Goal: Check status: Check status

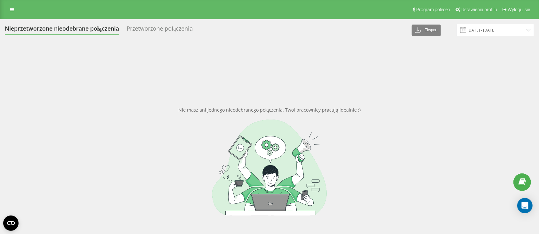
click at [510, 24] on input "11.03.2025 - 11.04.2025" at bounding box center [494, 30] width 77 height 12
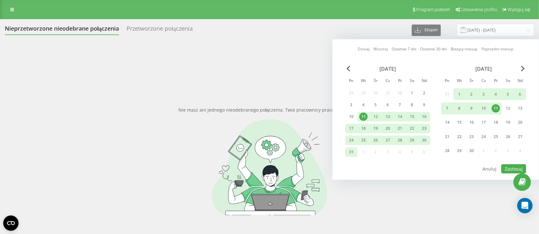
click at [504, 33] on input "11.03.2025 - 11.04.2025" at bounding box center [494, 30] width 77 height 12
click at [522, 66] on span "Next Month" at bounding box center [523, 69] width 4 height 6
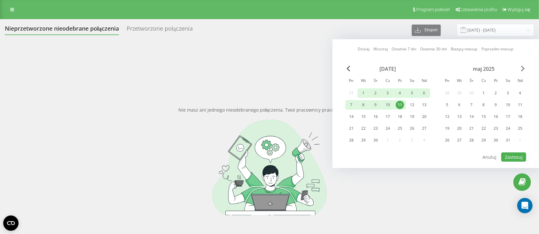
click at [522, 66] on span "Next Month" at bounding box center [523, 69] width 4 height 6
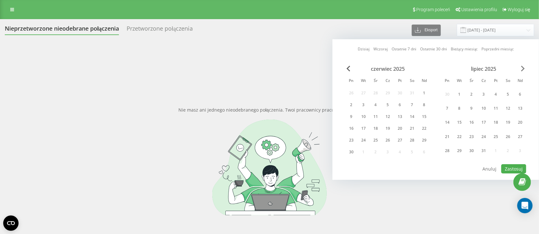
click at [522, 66] on span "Next Month" at bounding box center [523, 69] width 4 height 6
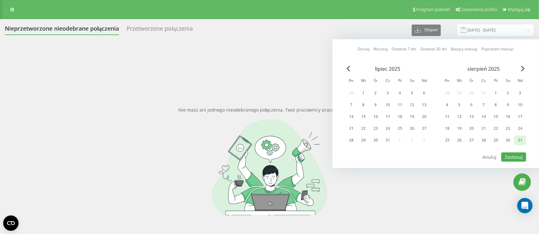
click at [519, 141] on div "31" at bounding box center [520, 140] width 8 height 8
click at [492, 89] on div "1" at bounding box center [495, 93] width 8 height 8
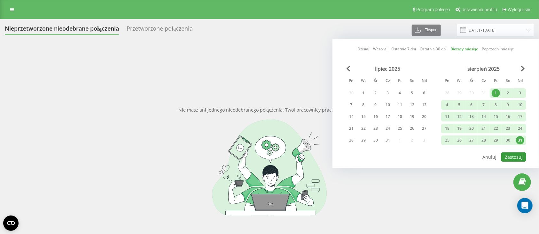
click at [510, 157] on button "Zastosuj" at bounding box center [513, 157] width 25 height 9
type input "01.08.2025 - 31.08.2025"
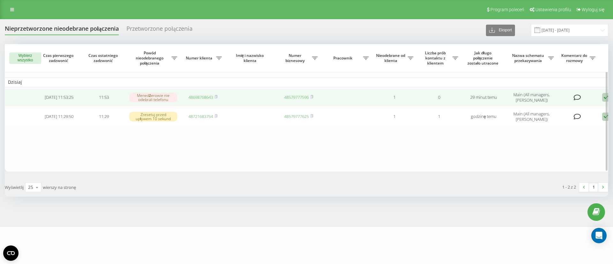
click at [198, 98] on link "48698768643" at bounding box center [200, 97] width 25 height 6
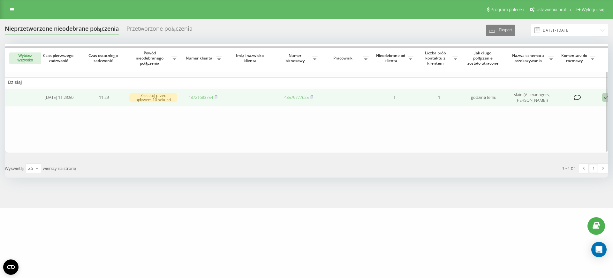
click at [205, 99] on link "48721683754" at bounding box center [200, 97] width 25 height 6
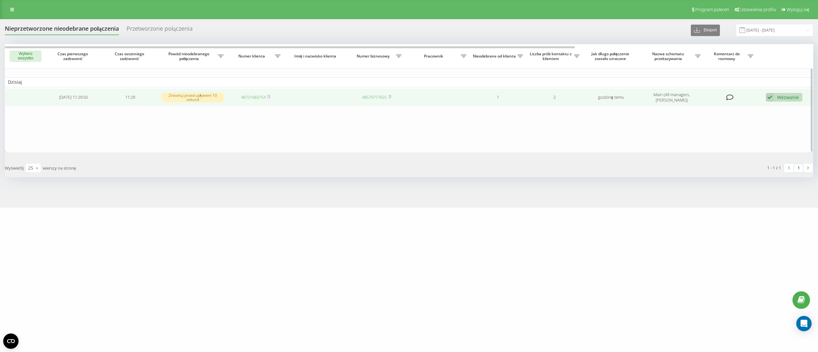
click at [545, 94] on div "Wezwanie" at bounding box center [788, 97] width 22 height 6
click at [545, 107] on div "Nie udało się skontaktować" at bounding box center [737, 108] width 129 height 12
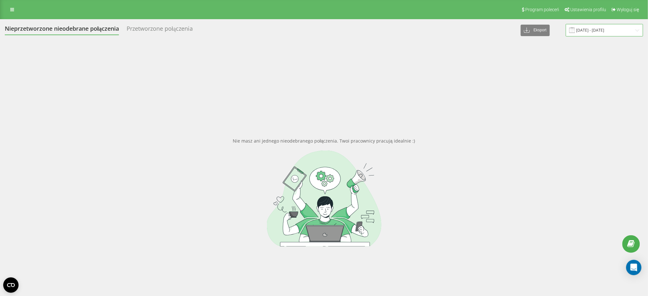
click at [607, 32] on input "[DATE] - [DATE]" at bounding box center [603, 30] width 77 height 12
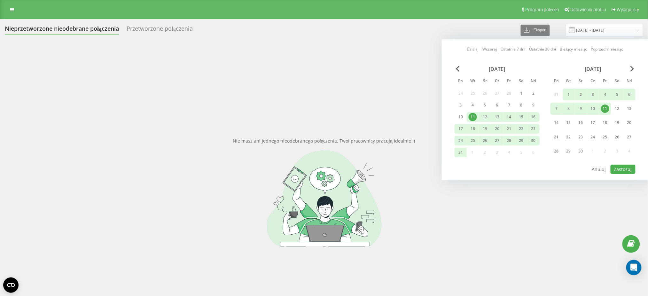
click at [629, 70] on div "kwiecień 2025" at bounding box center [592, 69] width 85 height 6
click at [631, 69] on span "Next Month" at bounding box center [632, 69] width 4 height 6
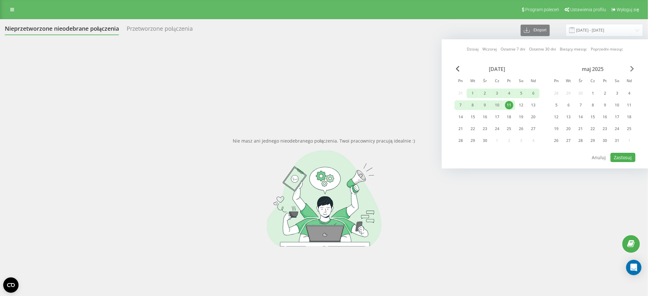
click at [631, 69] on span "Next Month" at bounding box center [632, 69] width 4 height 6
click at [632, 69] on span "Next Month" at bounding box center [632, 69] width 4 height 6
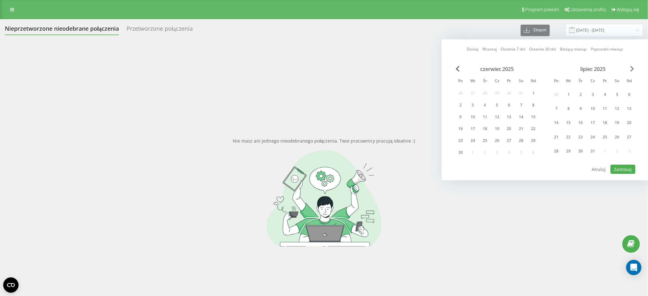
click at [632, 69] on span "Next Month" at bounding box center [632, 69] width 4 height 6
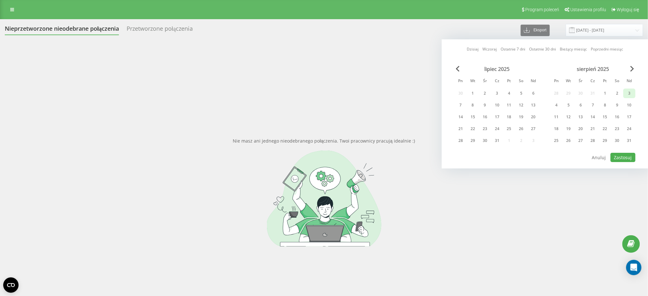
click at [632, 92] on div "3" at bounding box center [629, 93] width 8 height 8
click at [628, 137] on div "31" at bounding box center [629, 140] width 8 height 8
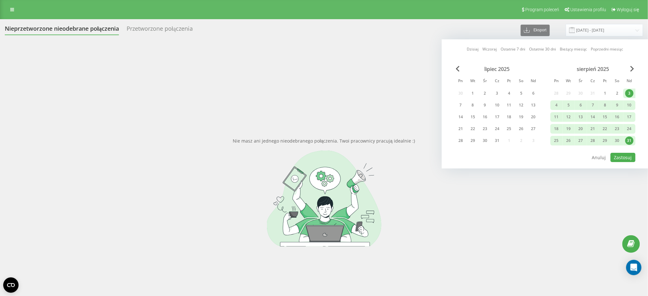
click at [627, 150] on div "lipiec 2025 Pn Wt Śr Cz Pt So Nd 30 1 2 3 4 5 6 7 8 9 10 11 12 13 14 15 16 17 1…" at bounding box center [544, 109] width 181 height 86
click at [624, 157] on button "Zastosuj" at bounding box center [622, 157] width 25 height 9
type input "03.08.2025 - 31.08.2025"
